Goal: Task Accomplishment & Management: Complete application form

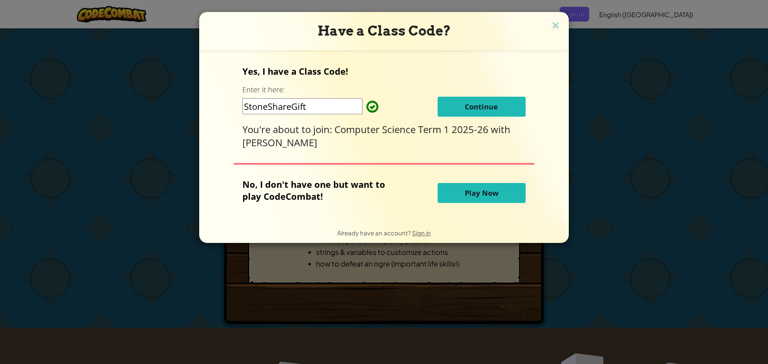
click at [491, 105] on span "Continue" at bounding box center [481, 107] width 33 height 10
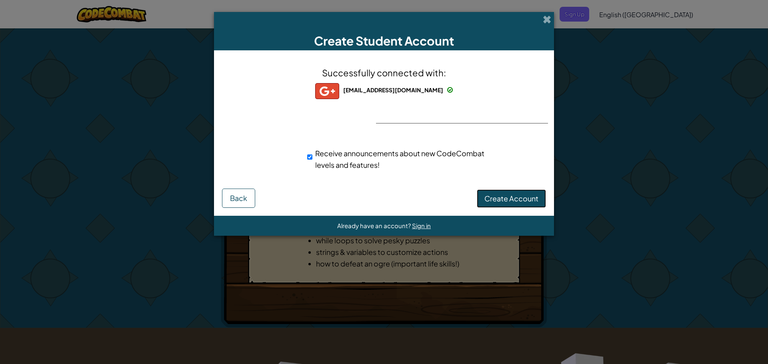
click at [494, 198] on span "Create Account" at bounding box center [511, 198] width 54 height 9
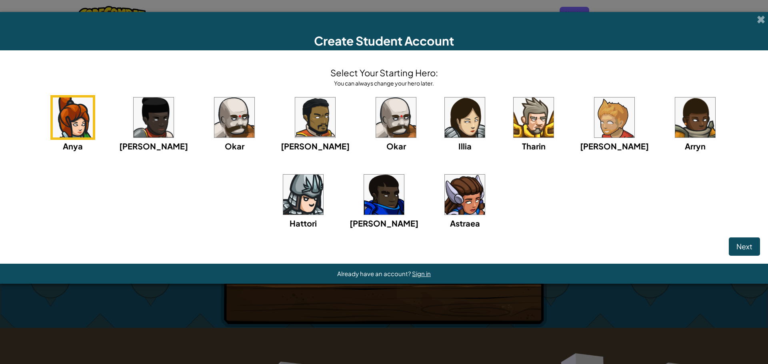
click at [751, 242] on span "Next" at bounding box center [744, 246] width 16 height 9
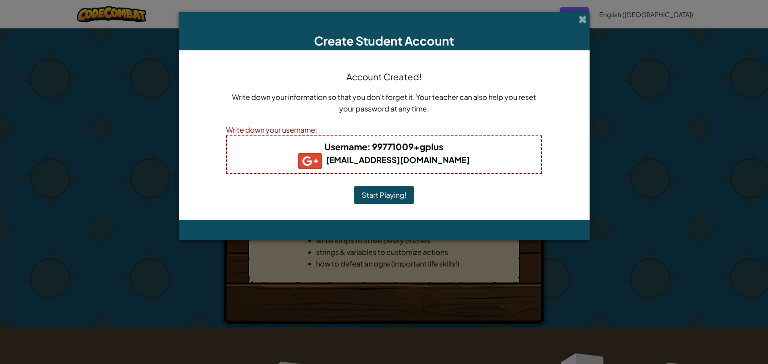
click at [417, 147] on b "Username : 99771009+gplus" at bounding box center [383, 146] width 119 height 11
drag, startPoint x: 417, startPoint y: 147, endPoint x: 409, endPoint y: 150, distance: 8.5
click at [409, 150] on b "Username : 99771009+gplus" at bounding box center [383, 146] width 119 height 11
